Goal: Information Seeking & Learning: Learn about a topic

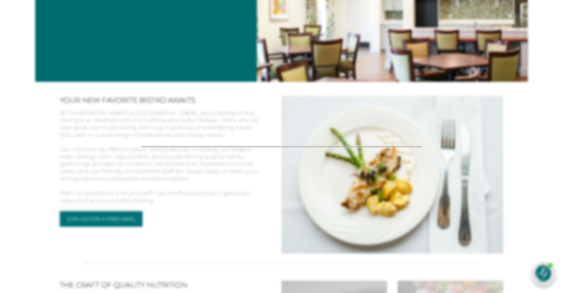
click at [205, 258] on div at bounding box center [281, 146] width 563 height 293
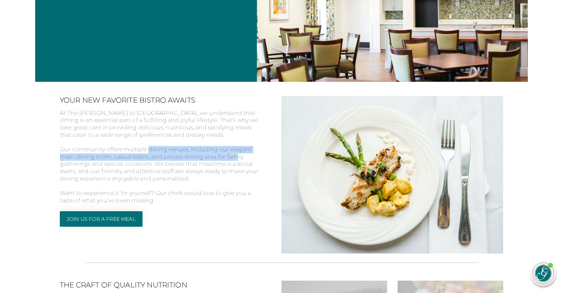
drag, startPoint x: 151, startPoint y: 151, endPoint x: 240, endPoint y: 155, distance: 89.2
click at [240, 156] on p "Our community offers multiple dining venues, including our elegant main dining …" at bounding box center [160, 168] width 201 height 44
copy p "dining venues, including our elegant main dining room, casual bistro, and priva…"
click at [154, 159] on p "Our community offers multiple dining venues, including our elegant main dining …" at bounding box center [160, 168] width 201 height 44
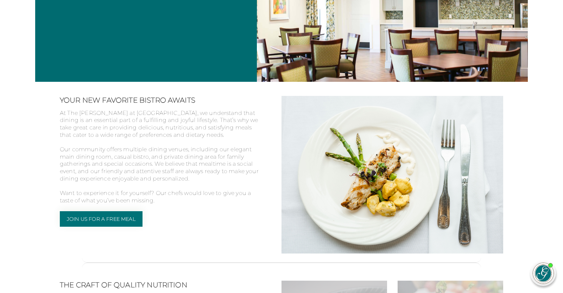
click at [169, 152] on p "Our community offers multiple dining venues, including our elegant main dining …" at bounding box center [160, 168] width 201 height 44
drag, startPoint x: 115, startPoint y: 159, endPoint x: 216, endPoint y: 156, distance: 100.4
click at [216, 156] on p "Our community offers multiple dining venues, including our elegant main dining …" at bounding box center [160, 168] width 201 height 44
click at [199, 141] on p "At The [PERSON_NAME] at [GEOGRAPHIC_DATA], we understand that dining is an esse…" at bounding box center [160, 128] width 201 height 36
drag, startPoint x: 116, startPoint y: 155, endPoint x: 149, endPoint y: 158, distance: 33.3
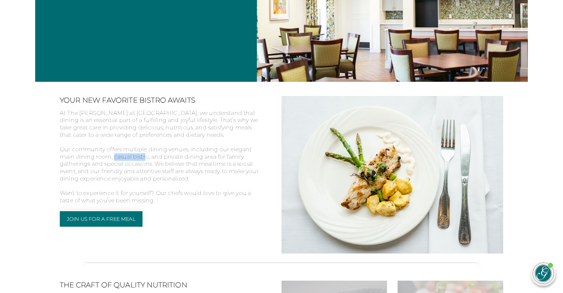
click at [149, 158] on p "Our community offers multiple dining venues, including our elegant main dining …" at bounding box center [160, 168] width 201 height 44
click at [148, 155] on p "Our community offers multiple dining venues, including our elegant main dining …" at bounding box center [160, 168] width 201 height 44
drag, startPoint x: 115, startPoint y: 159, endPoint x: 151, endPoint y: 157, distance: 35.6
click at [151, 157] on p "Our community offers multiple dining venues, including our elegant main dining …" at bounding box center [160, 168] width 201 height 44
copy p "casual bistro"
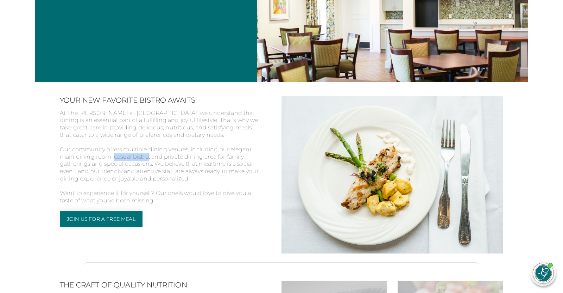
click at [119, 154] on p "Our community offers multiple dining venues, including our elegant main dining …" at bounding box center [160, 168] width 201 height 44
drag, startPoint x: 195, startPoint y: 148, endPoint x: 170, endPoint y: 154, distance: 25.2
click at [170, 154] on p "Our community offers multiple dining venues, including our elegant main dining …" at bounding box center [160, 168] width 201 height 44
